Goal: Book appointment/travel/reservation

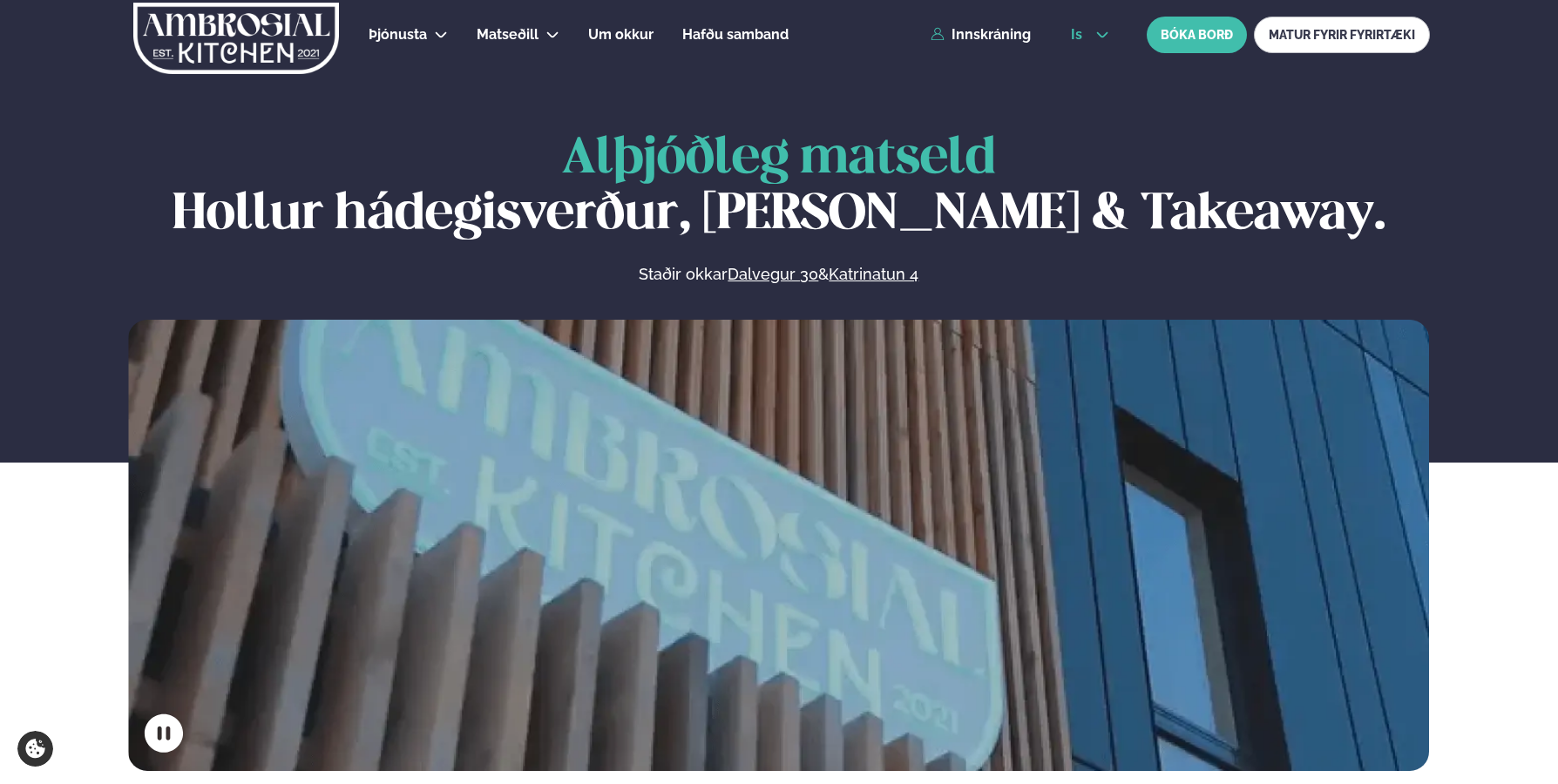
click at [1102, 34] on icon at bounding box center [1103, 35] width 14 height 14
click at [1092, 65] on link "en" at bounding box center [1090, 65] width 65 height 34
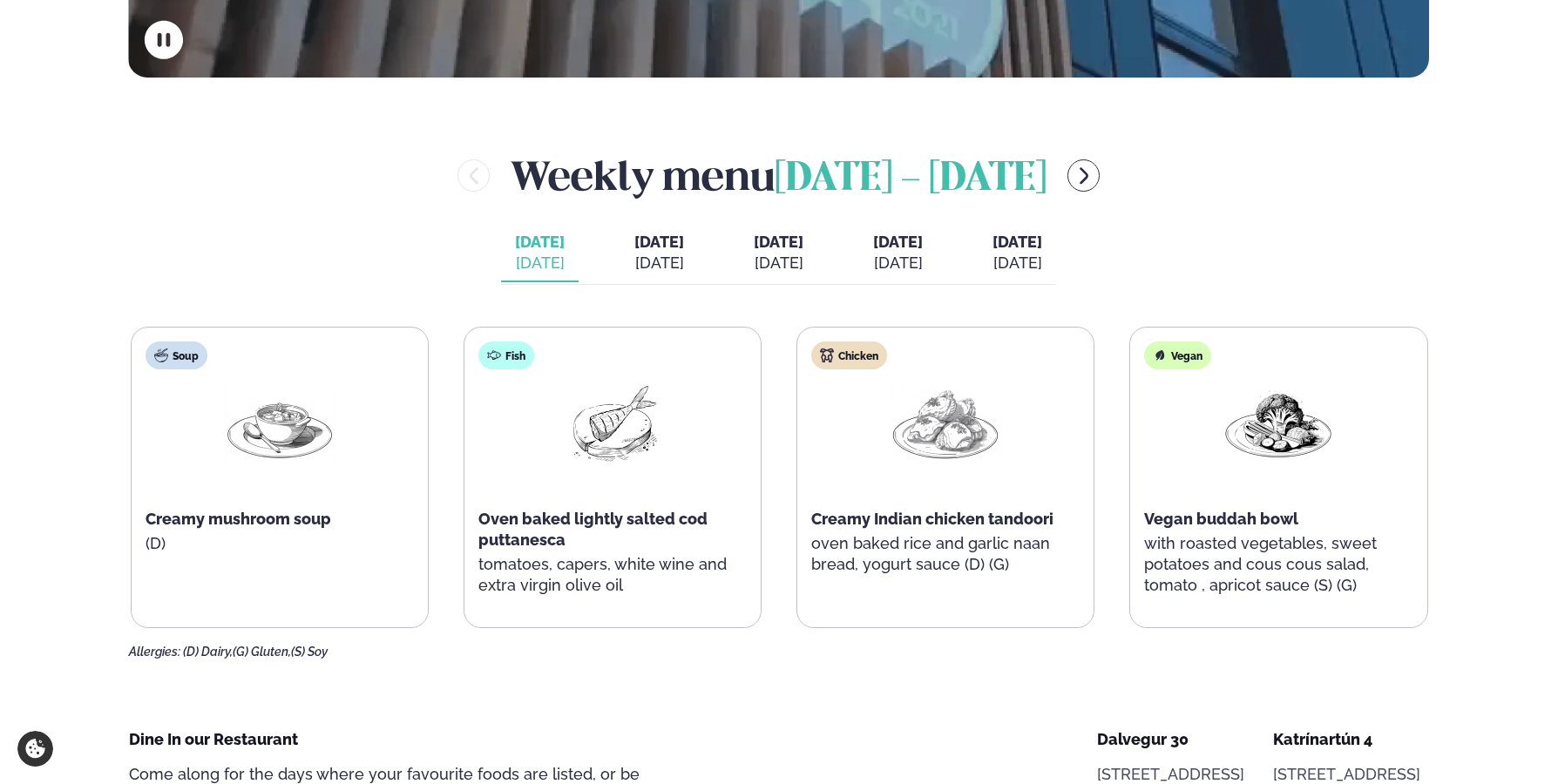
scroll to position [697, 0]
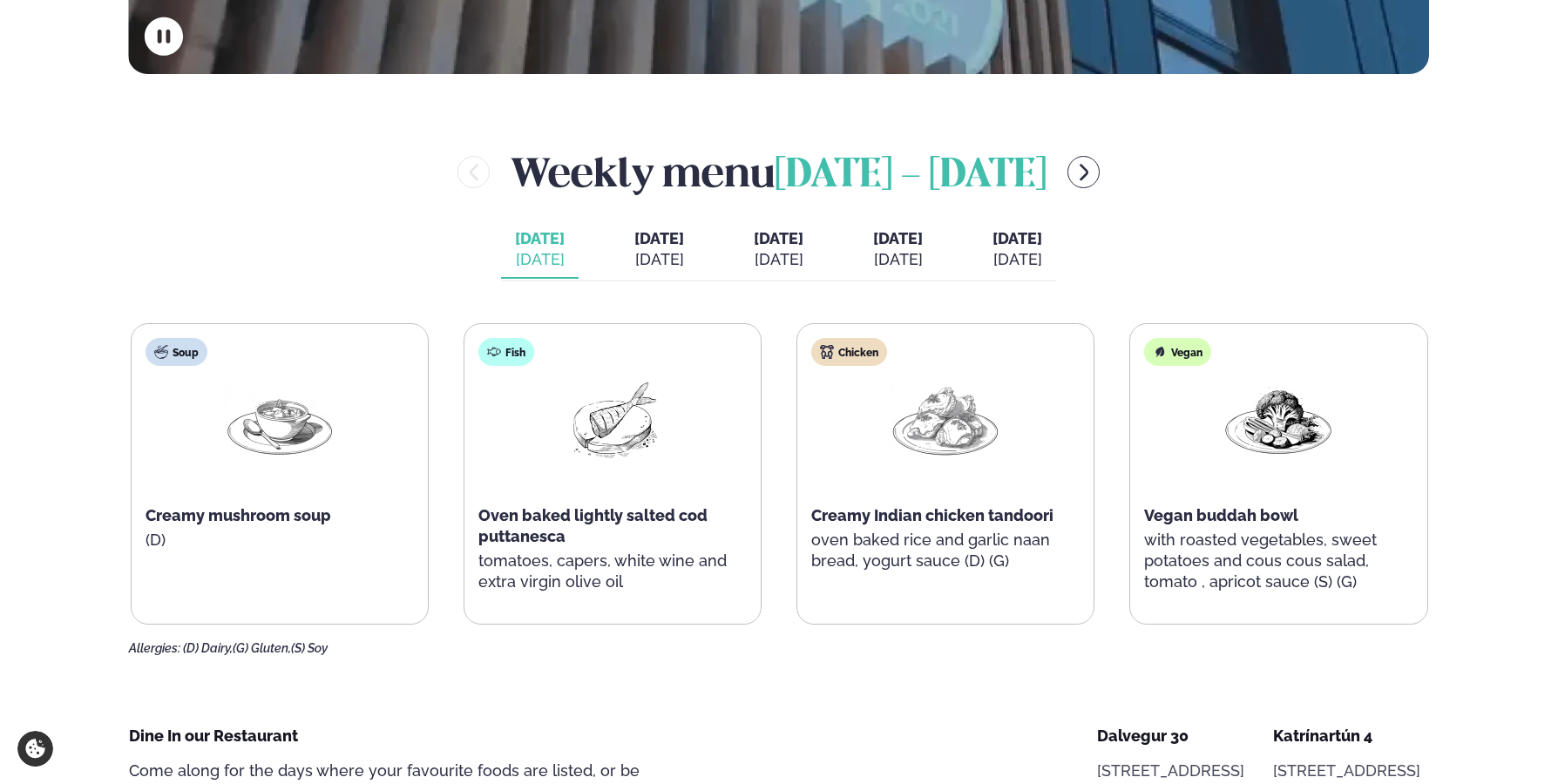
click at [645, 253] on div "[DATE]" at bounding box center [660, 260] width 50 height 21
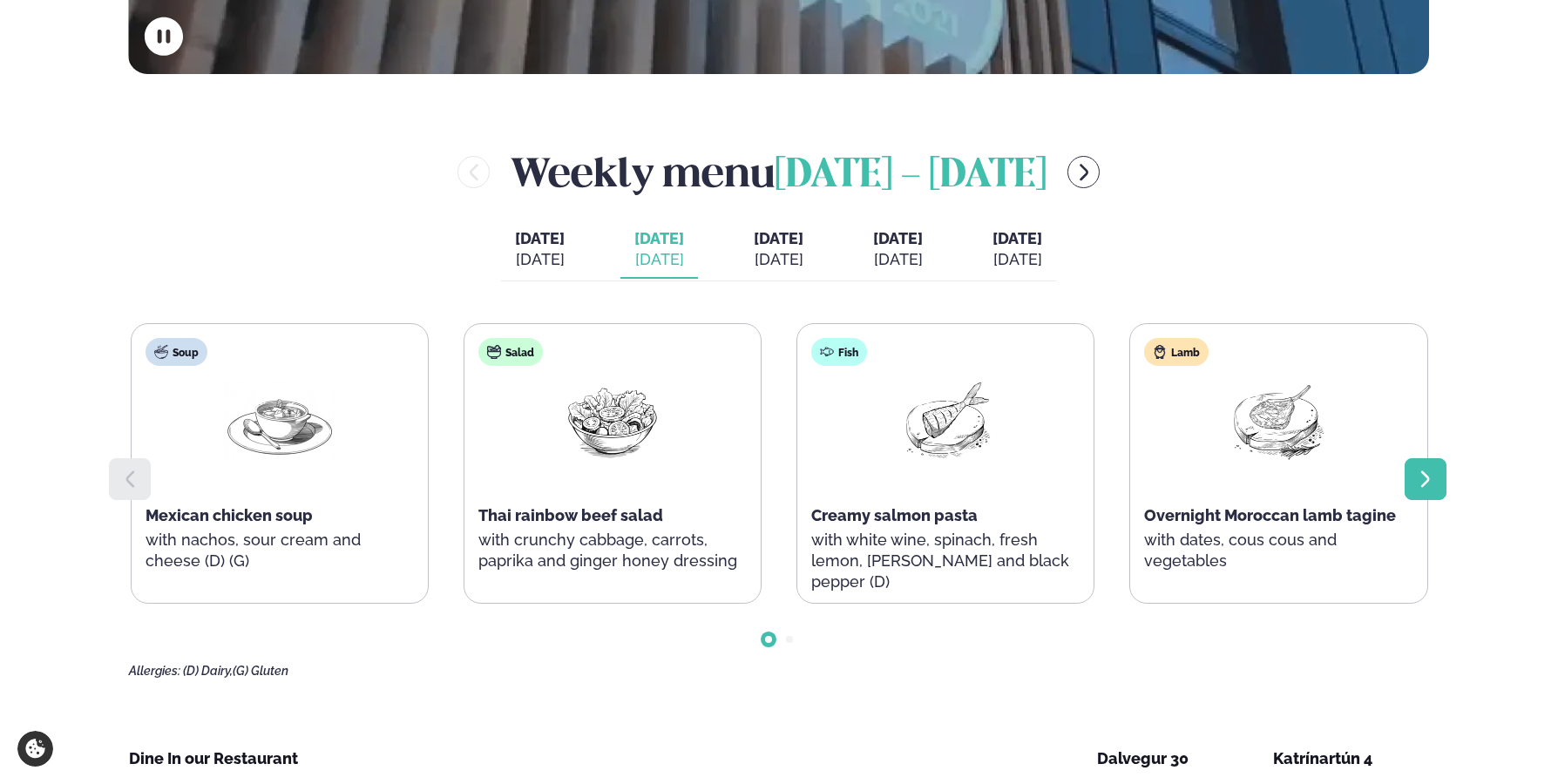
click at [1431, 468] on icon at bounding box center [1426, 479] width 21 height 21
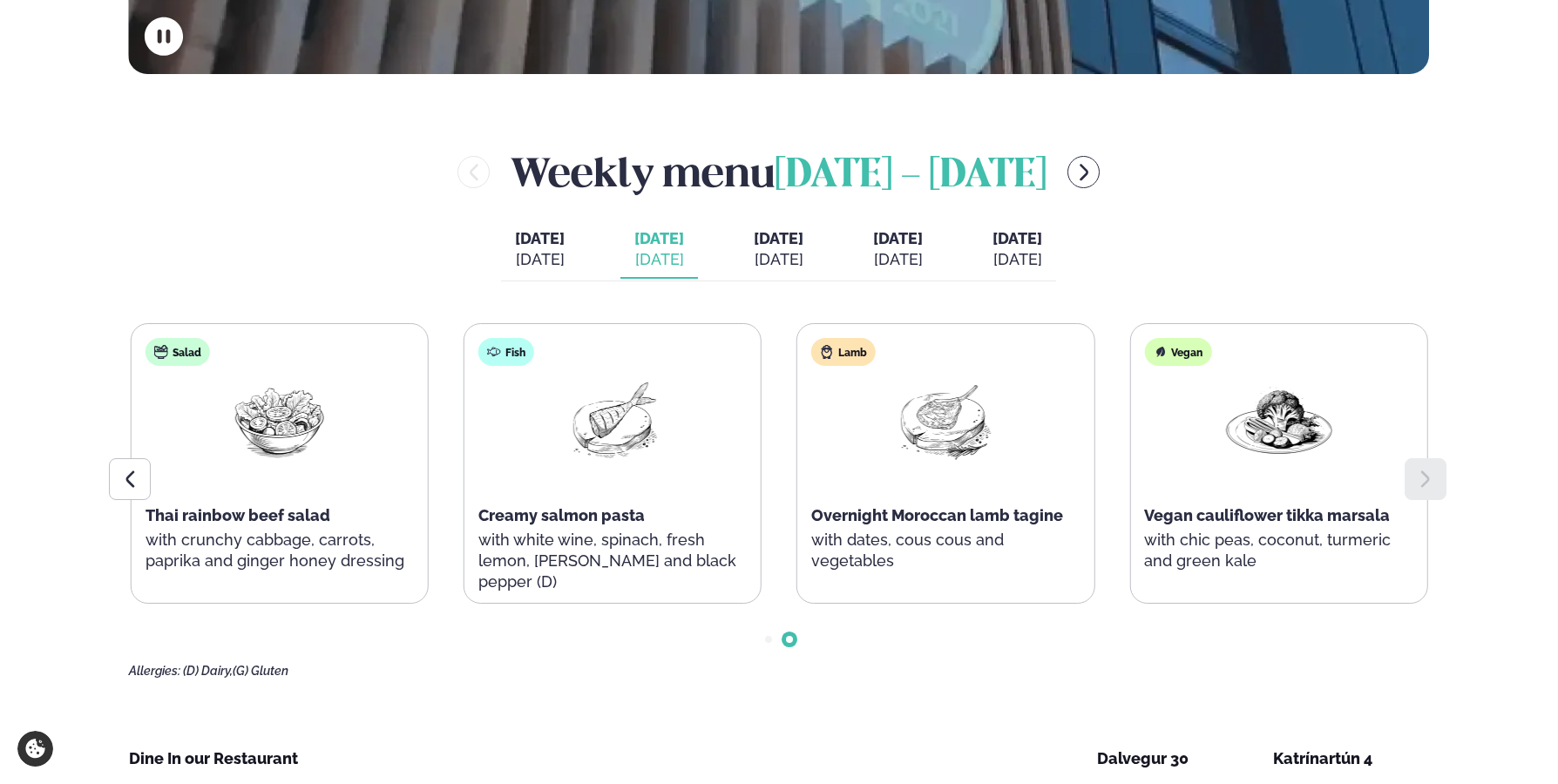
click at [754, 243] on span "[DATE]" at bounding box center [779, 238] width 50 height 19
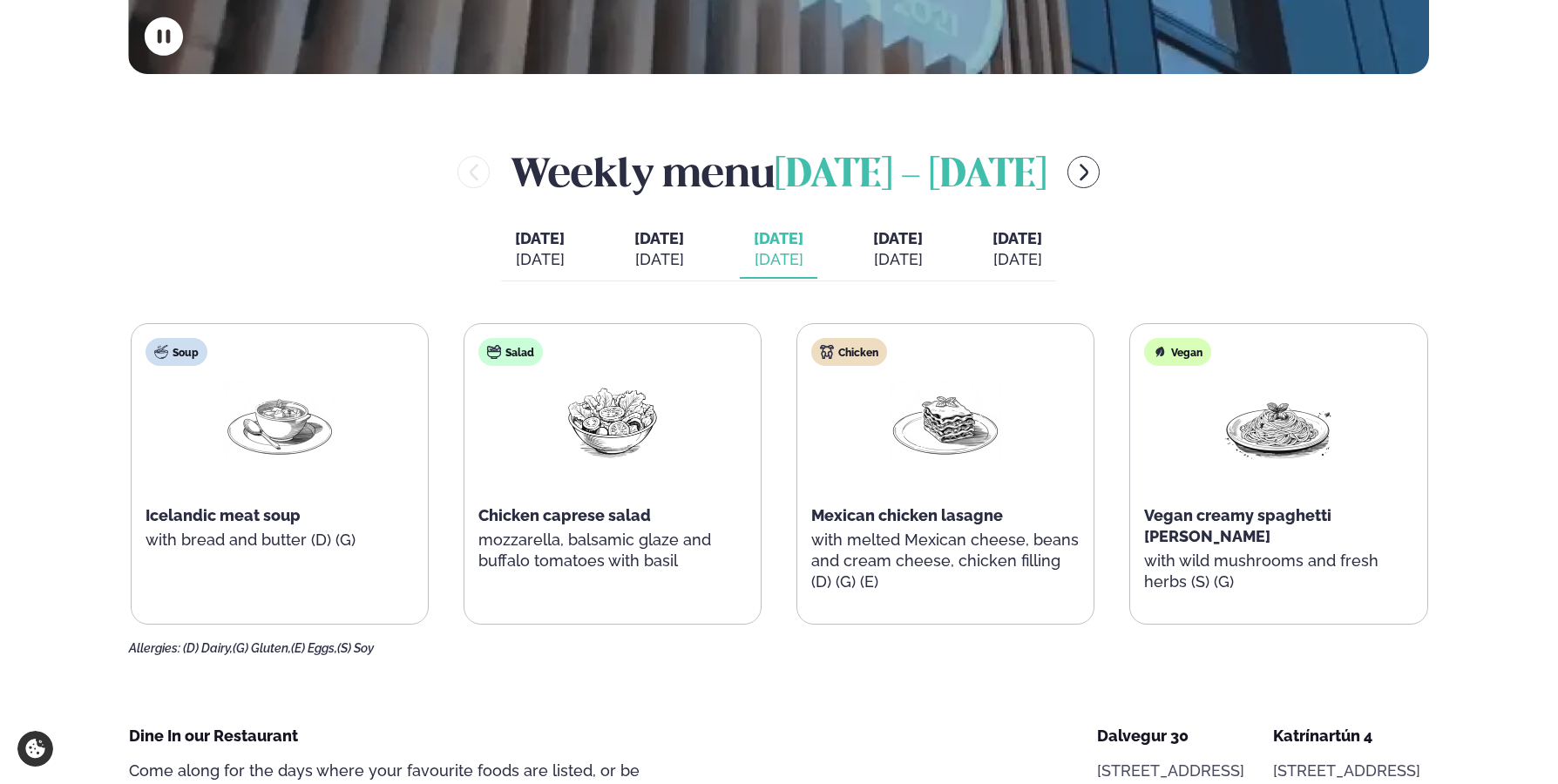
click at [923, 243] on span "[DATE]" at bounding box center [898, 238] width 50 height 19
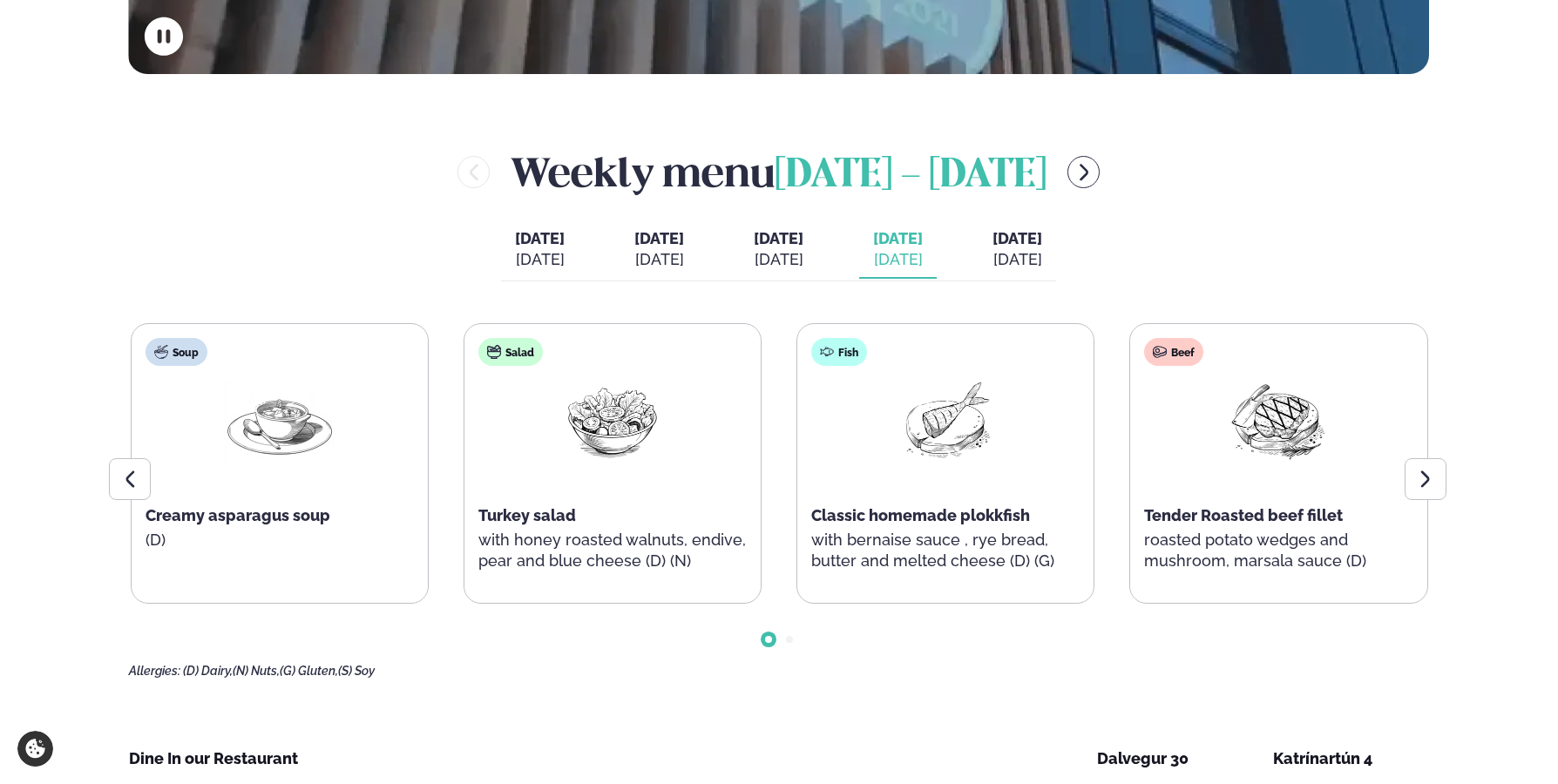
click at [1042, 247] on span "[DATE]" at bounding box center [1018, 238] width 50 height 19
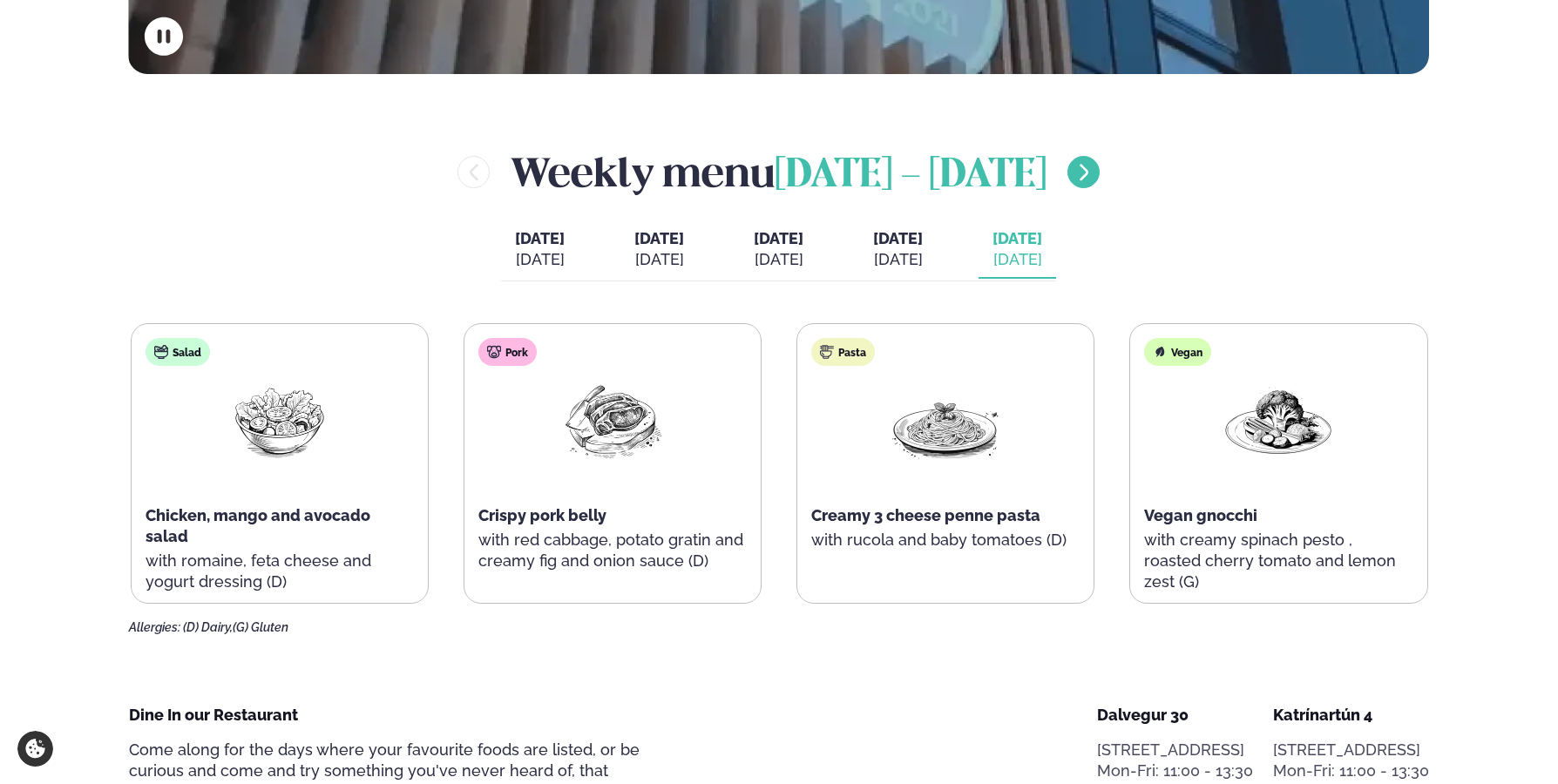
click at [1095, 169] on icon "menu-btn-right" at bounding box center [1084, 172] width 21 height 21
